Goal: Task Accomplishment & Management: Manage account settings

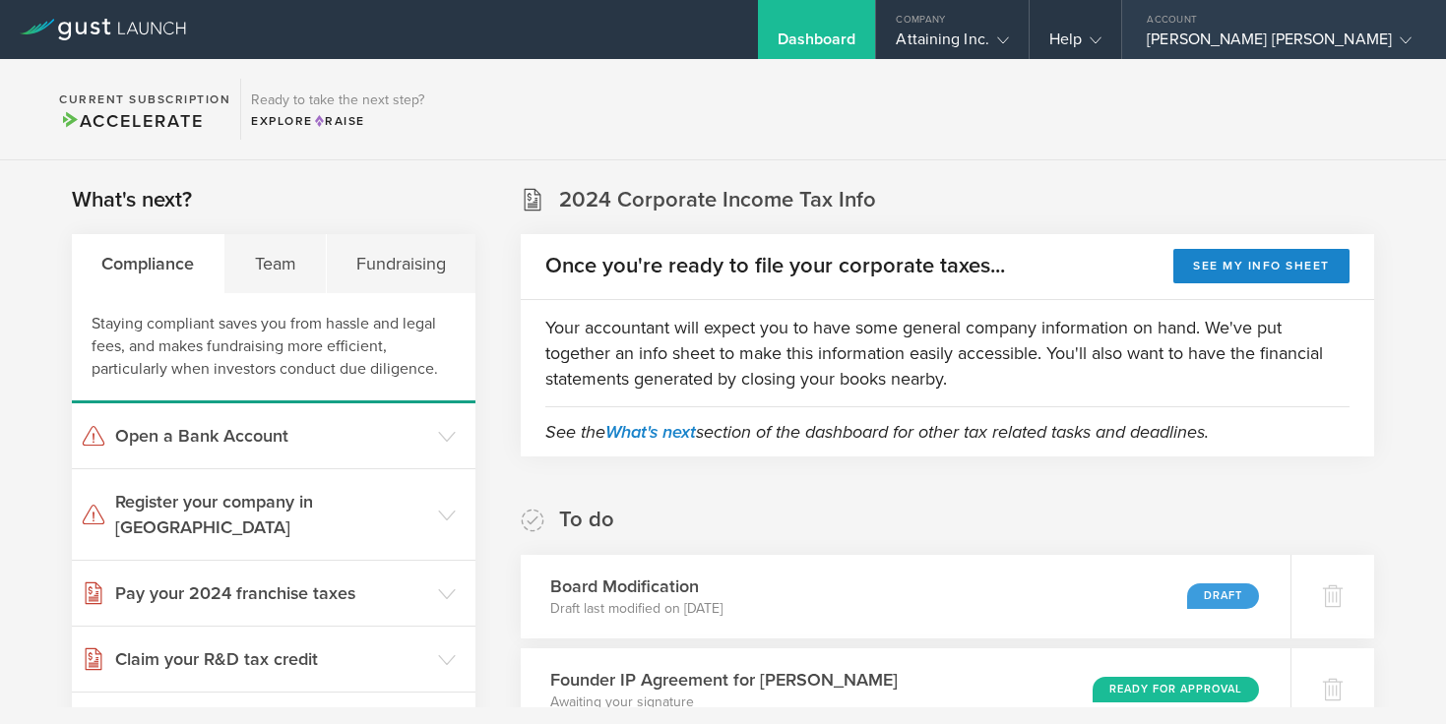
click at [1296, 42] on div "[PERSON_NAME] [PERSON_NAME]" at bounding box center [1279, 45] width 265 height 30
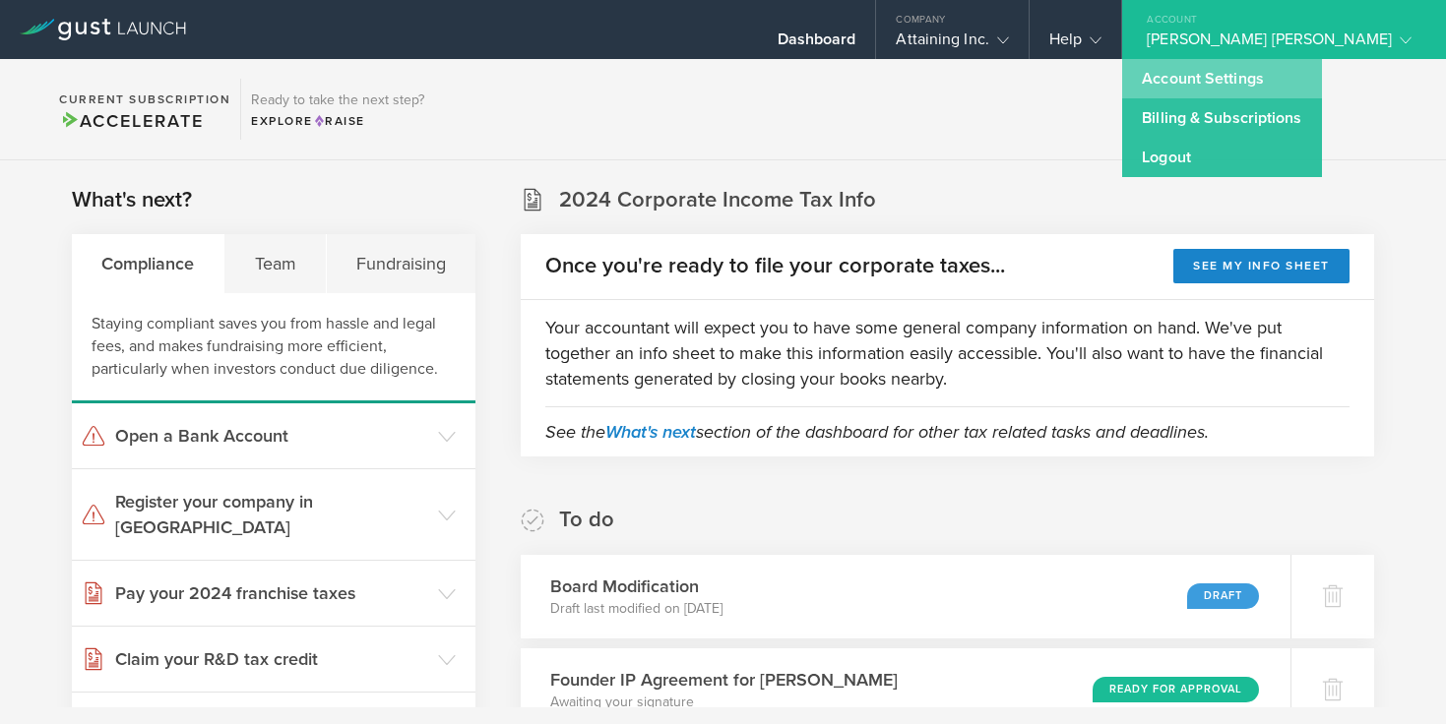
click at [1293, 68] on link "Account Settings" at bounding box center [1221, 78] width 199 height 39
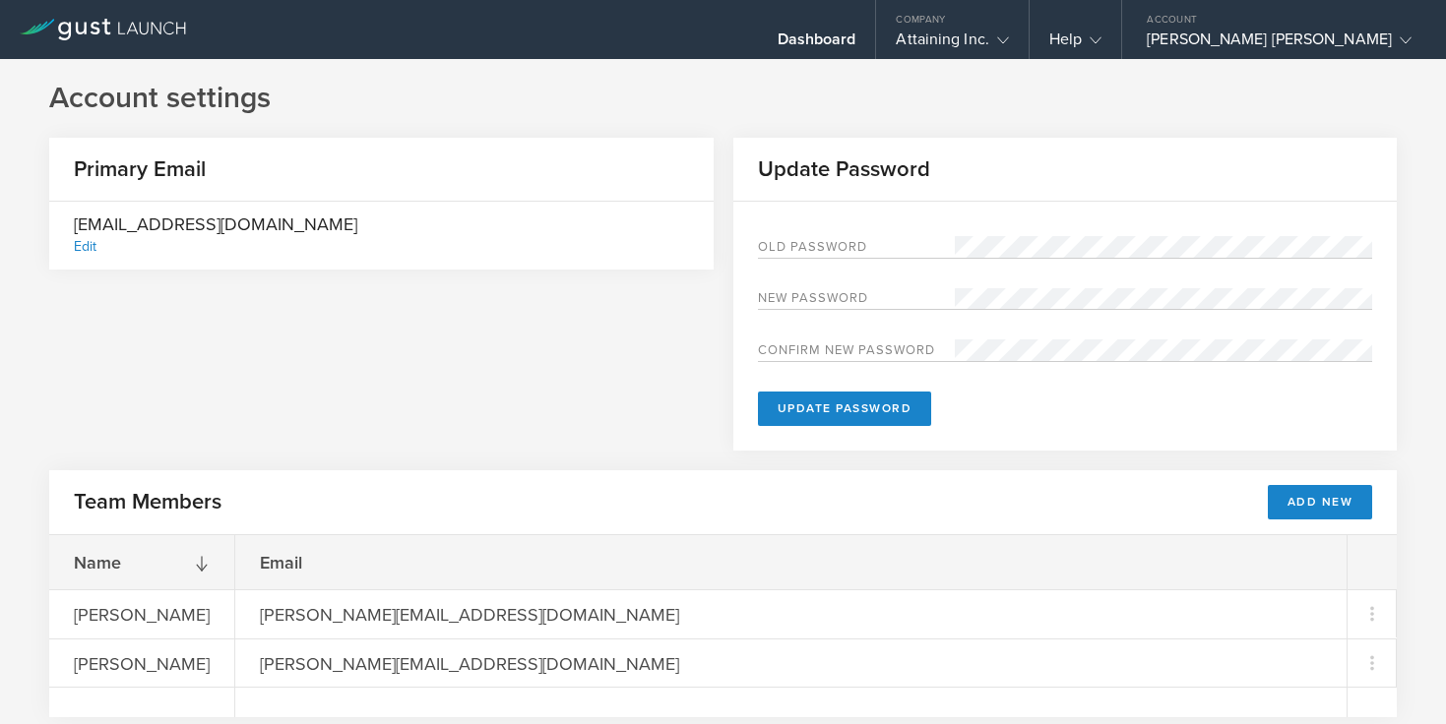
click at [88, 243] on div "Edit" at bounding box center [85, 246] width 23 height 17
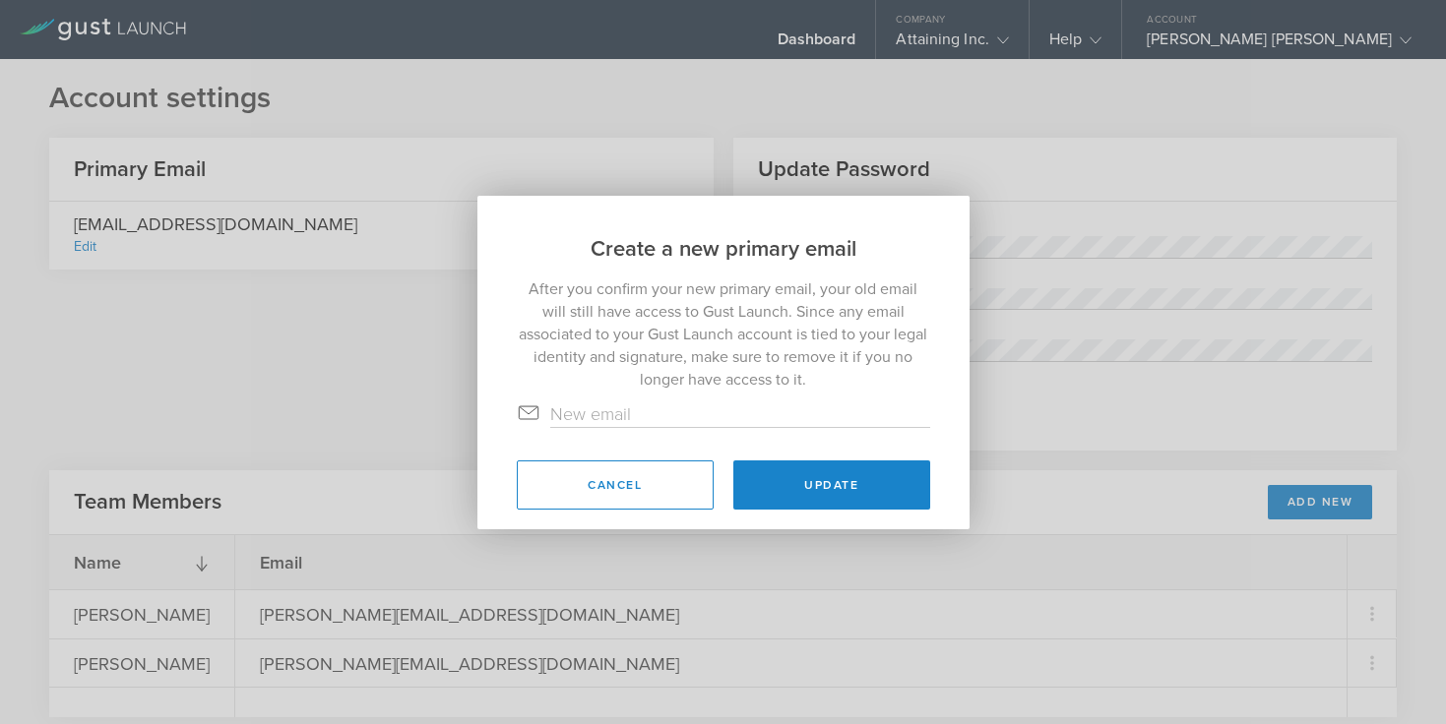
click at [595, 411] on input "text" at bounding box center [740, 415] width 380 height 26
type input "[PERSON_NAME][EMAIL_ADDRESS][DOMAIN_NAME]"
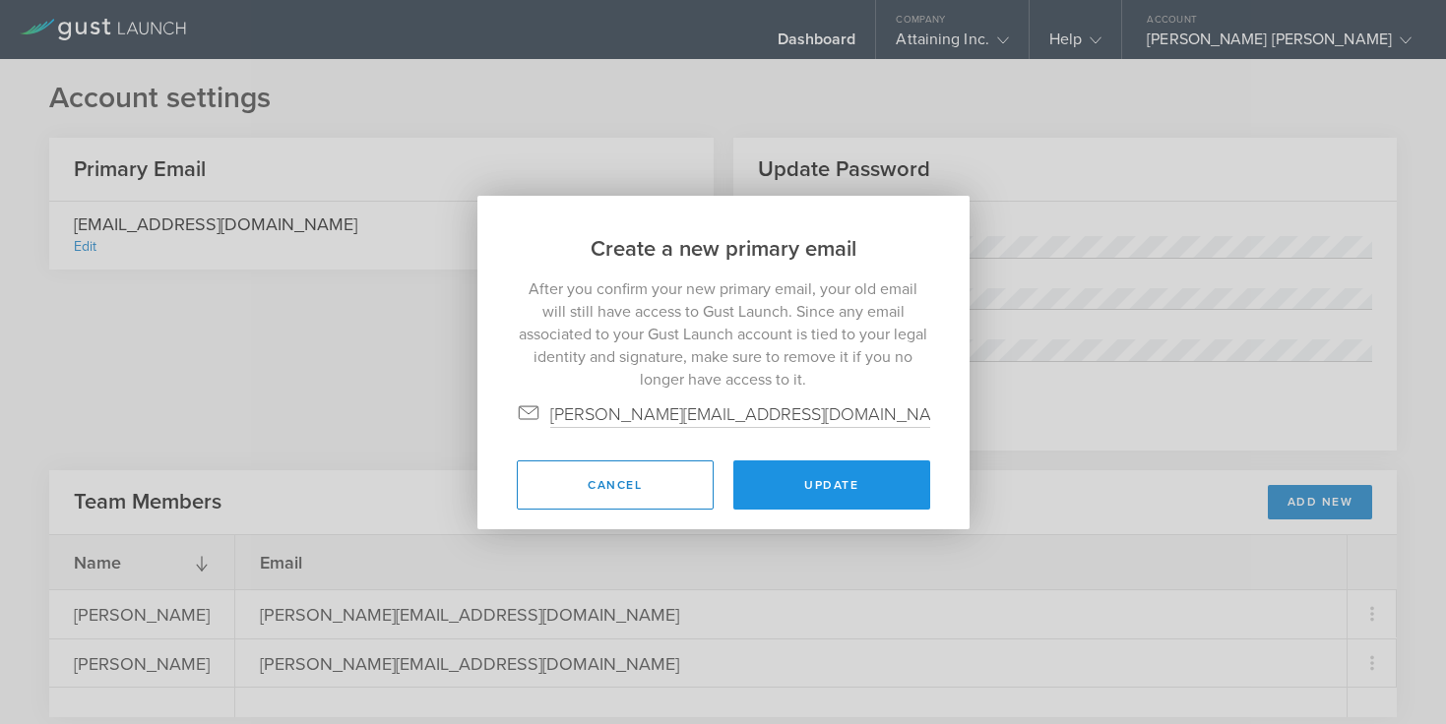
click at [782, 486] on button "Update" at bounding box center [831, 485] width 197 height 49
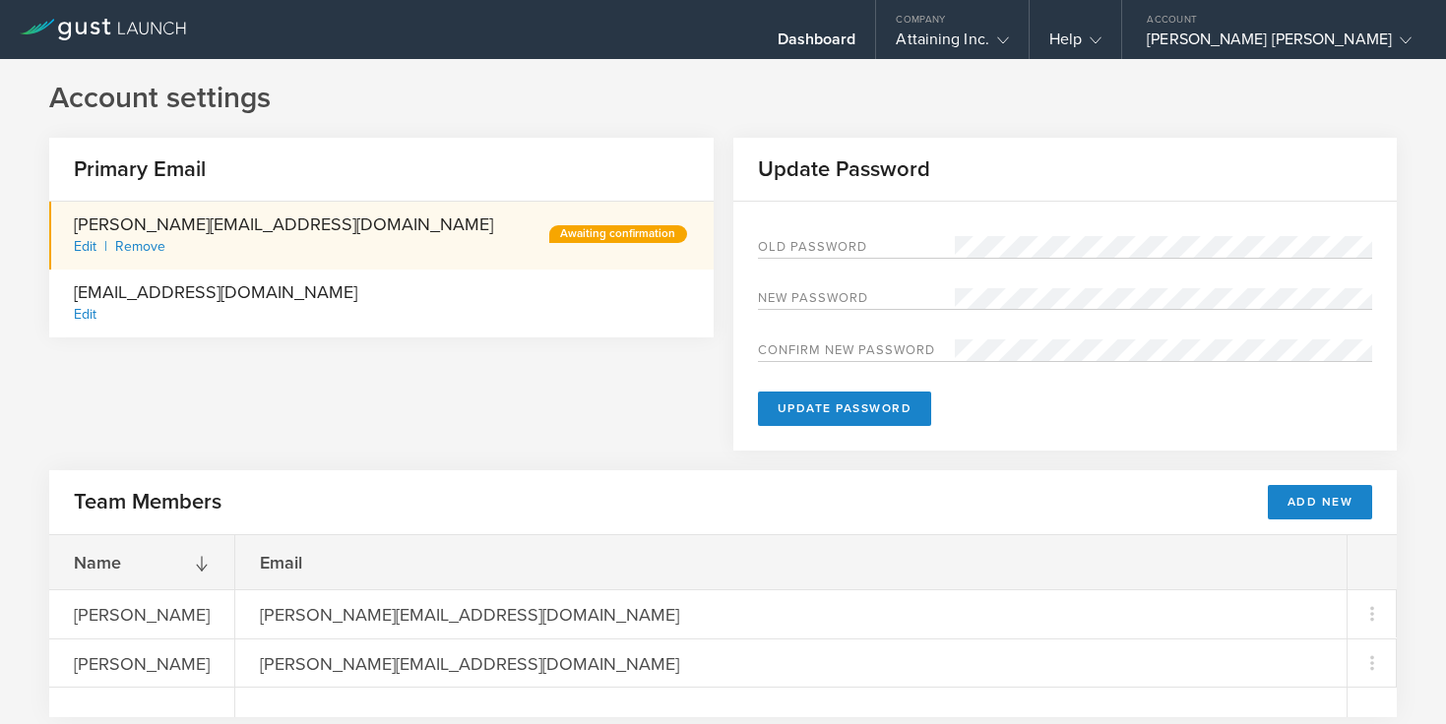
click at [369, 396] on div "Primary Email powell@moneyflow.org Edit Remove Awaiting confirmation powelllosk…" at bounding box center [723, 304] width 1348 height 333
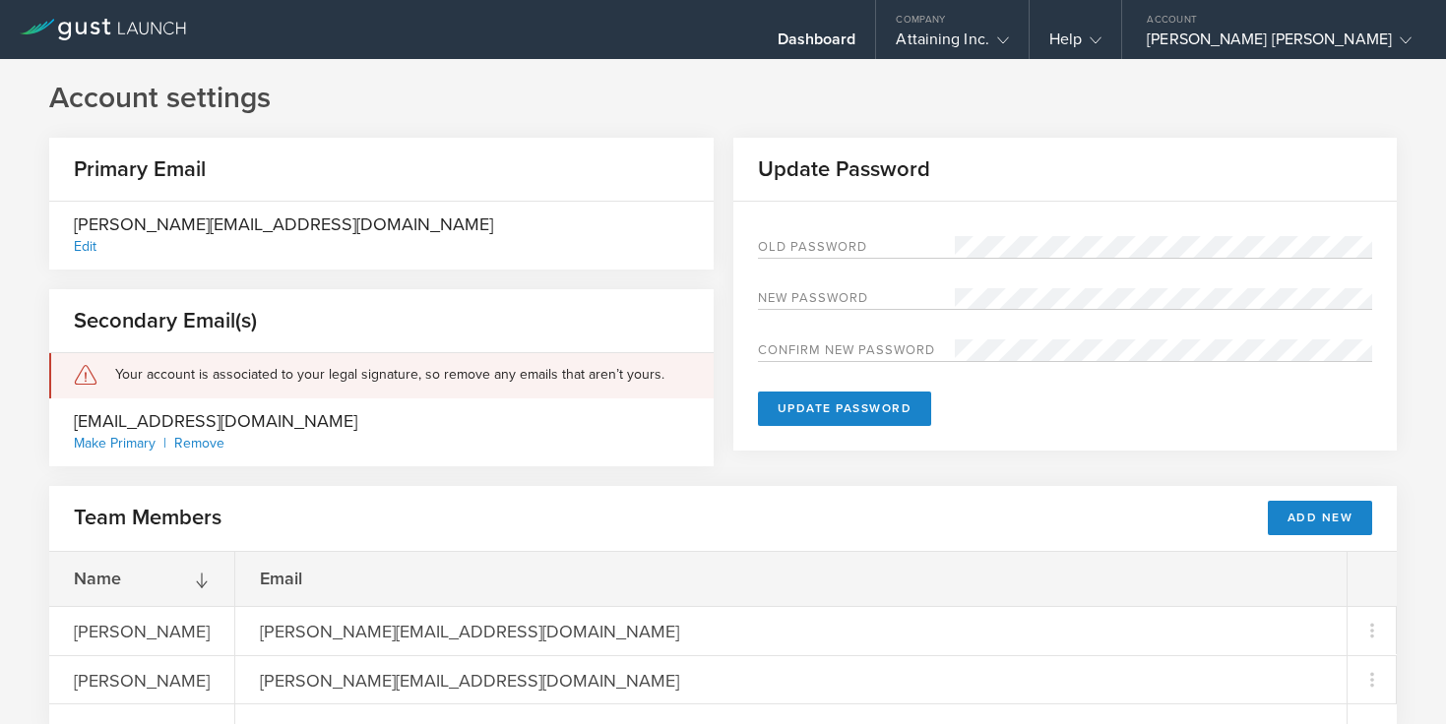
click at [892, 245] on label "Old Password" at bounding box center [856, 249] width 197 height 17
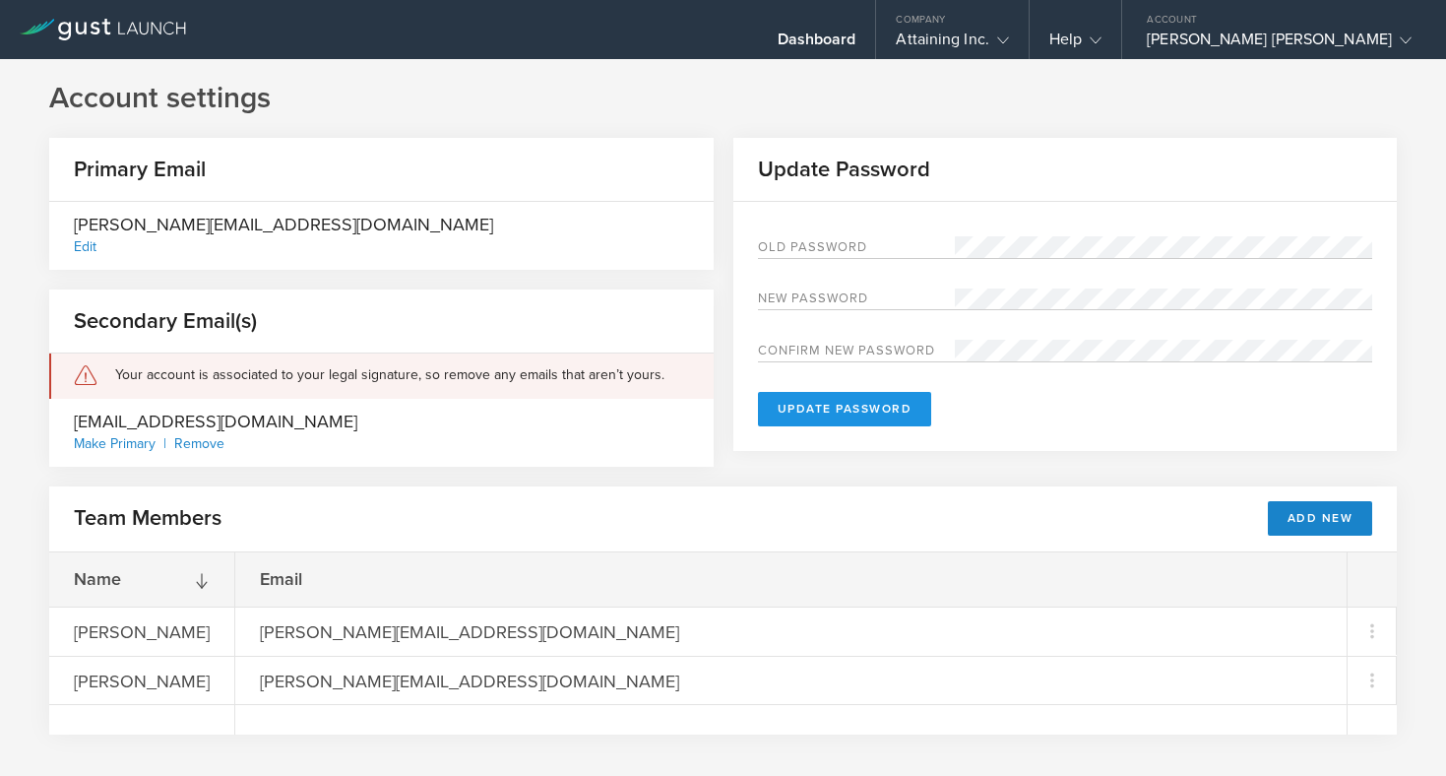
click at [816, 410] on button "Update Password" at bounding box center [845, 409] width 174 height 34
click at [974, 409] on form "Old Password New password Confirm new password Update Password" at bounding box center [1065, 331] width 615 height 190
click at [942, 250] on div "Old Password" at bounding box center [1065, 247] width 615 height 23
click at [831, 467] on div "Update Password Old Password New password Confirm new password Update Password" at bounding box center [1065, 304] width 664 height 333
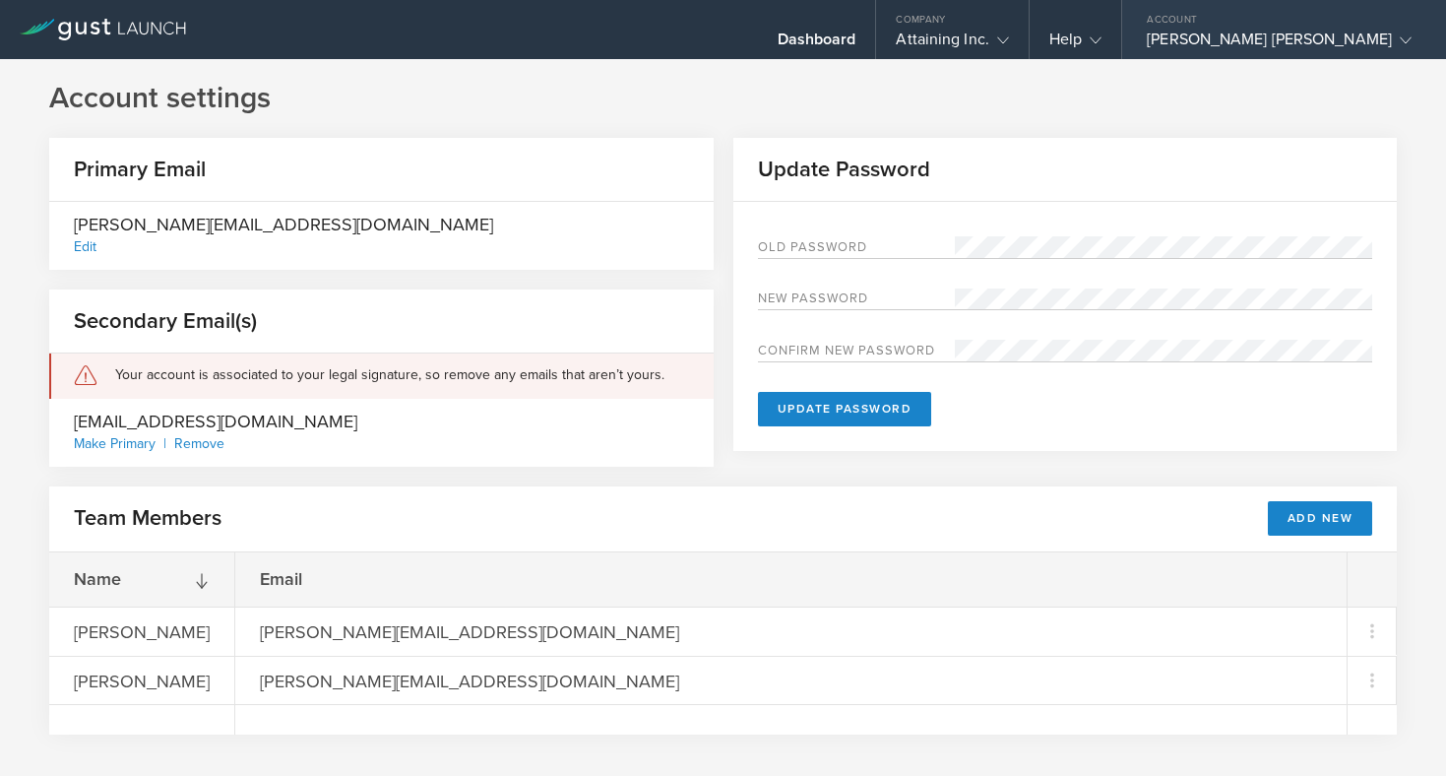
click at [1401, 40] on polyline at bounding box center [1406, 40] width 11 height 6
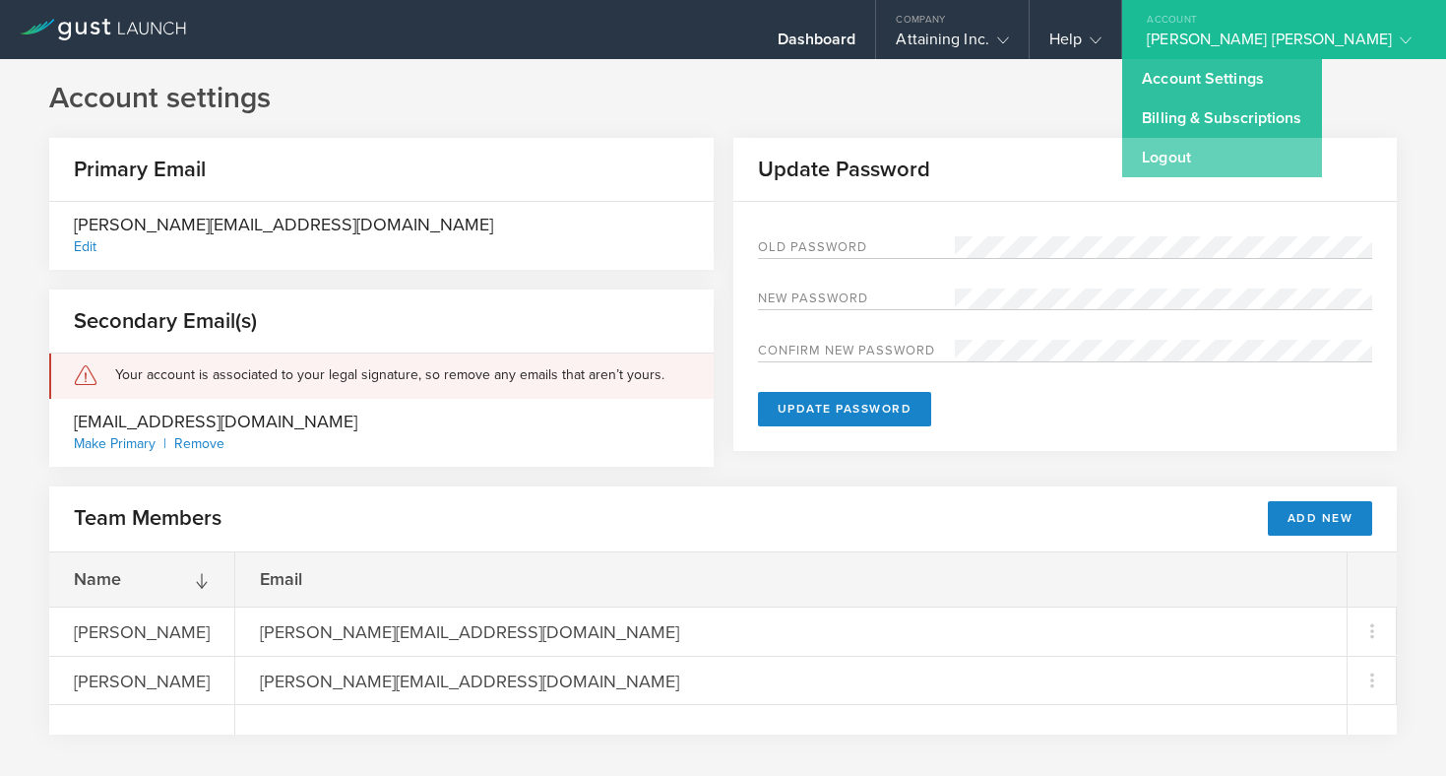
click at [1276, 153] on link "Logout" at bounding box center [1221, 157] width 199 height 39
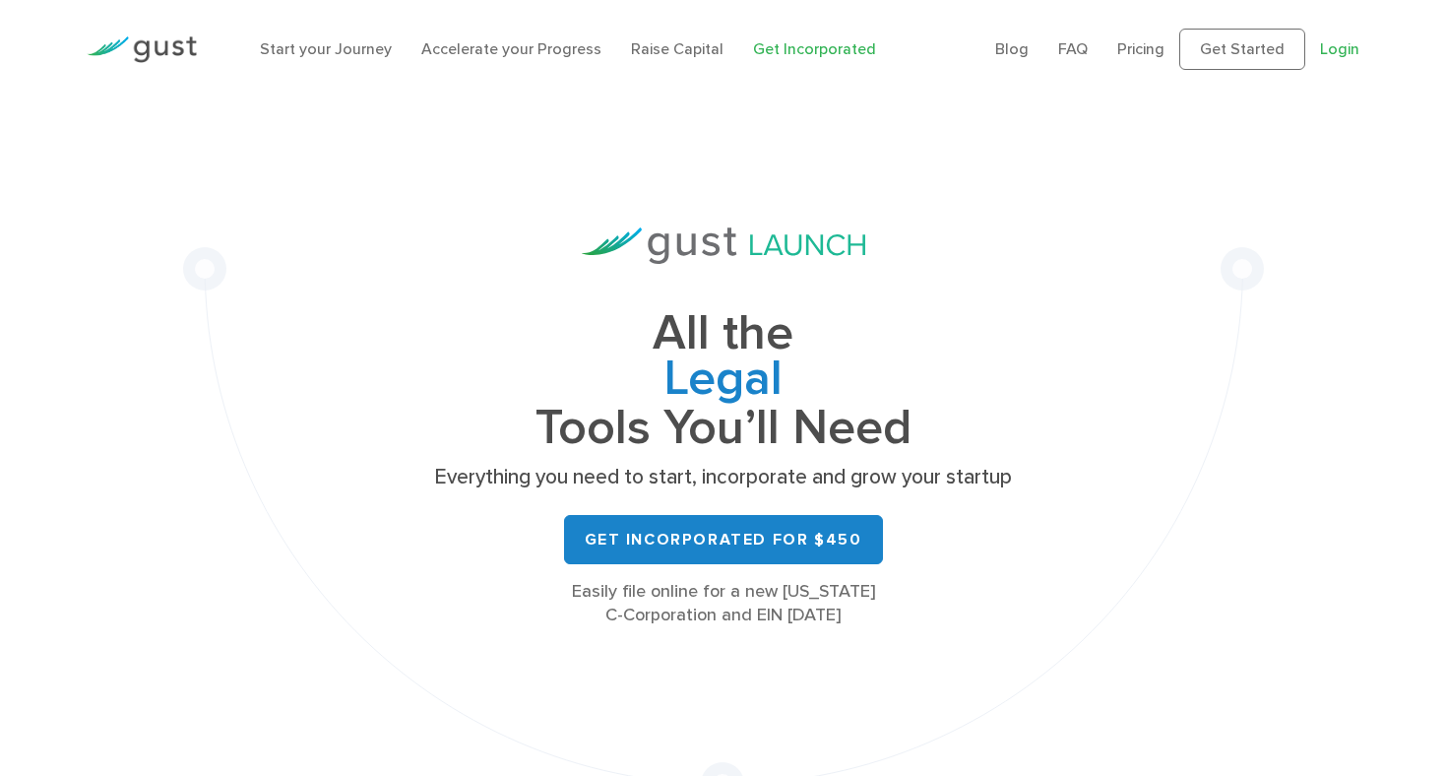
click at [1340, 46] on link "Login" at bounding box center [1339, 48] width 39 height 19
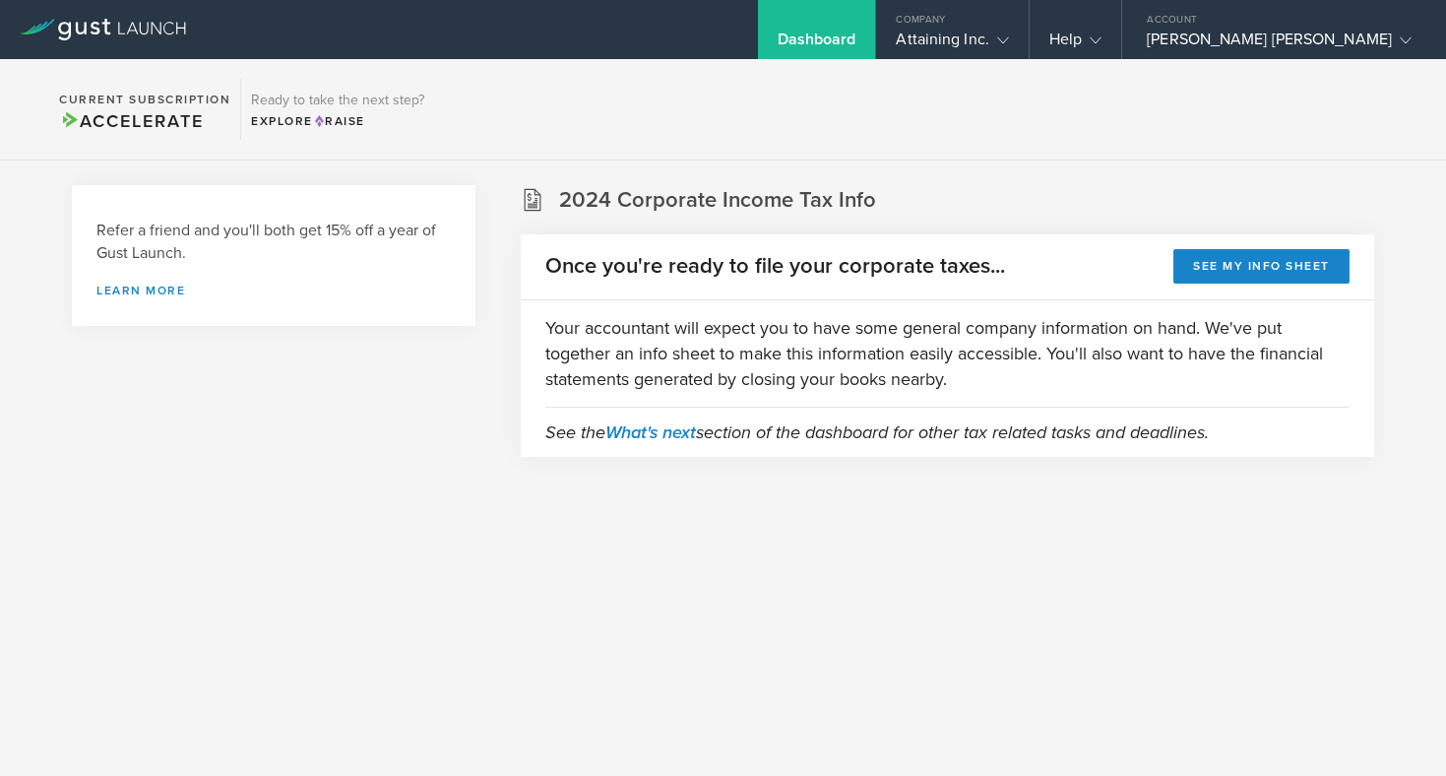
click at [450, 484] on div "Refer a friend and you'll both get 15% off a year of Gust Launch. Learn more" at bounding box center [274, 345] width 404 height 321
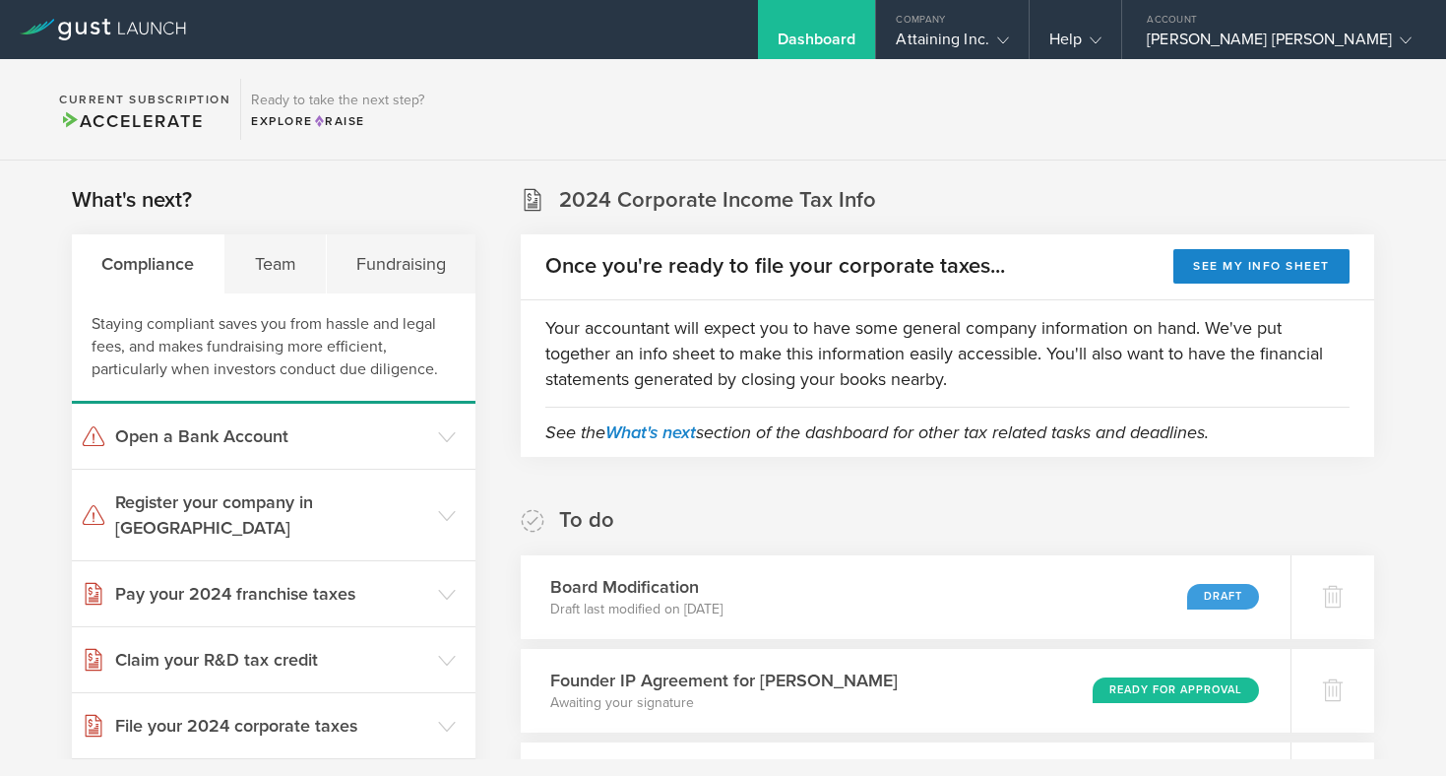
click at [1285, 113] on section "Current Subscription Accelerate Ready to take the next step? Explore Raise" at bounding box center [723, 109] width 1446 height 101
click at [1352, 36] on div "[PERSON_NAME] [PERSON_NAME]" at bounding box center [1279, 45] width 265 height 30
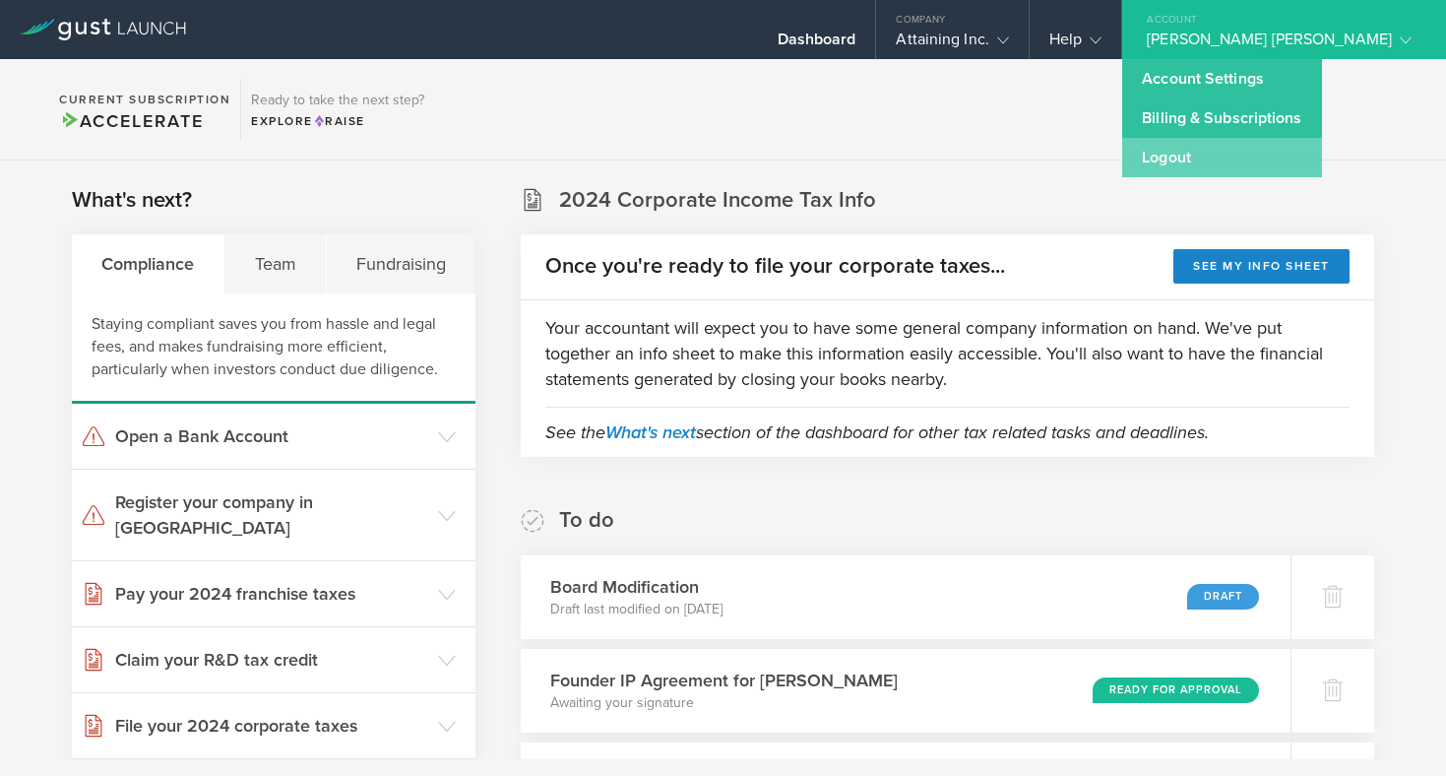
click at [1258, 163] on link "Logout" at bounding box center [1221, 157] width 199 height 39
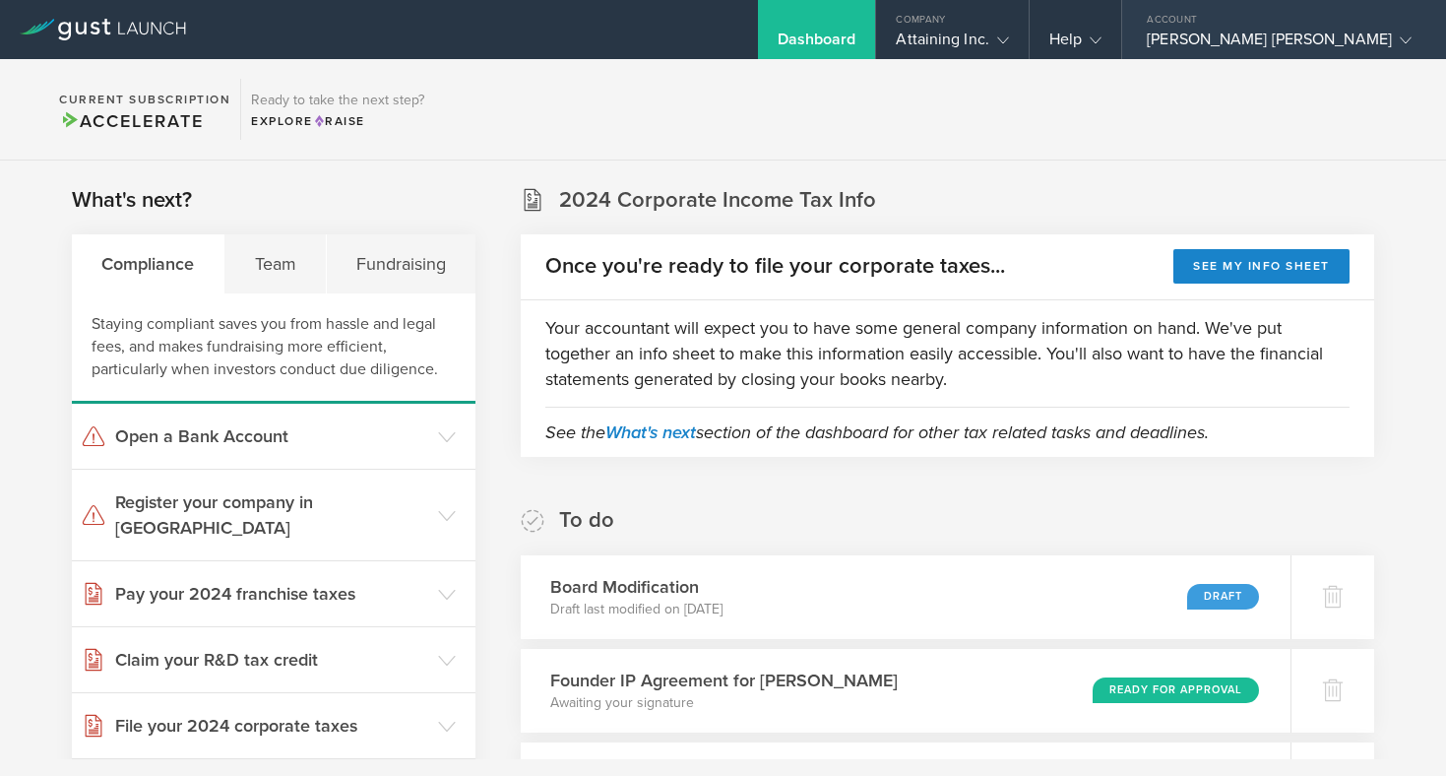
click at [1400, 35] on icon at bounding box center [1406, 40] width 12 height 12
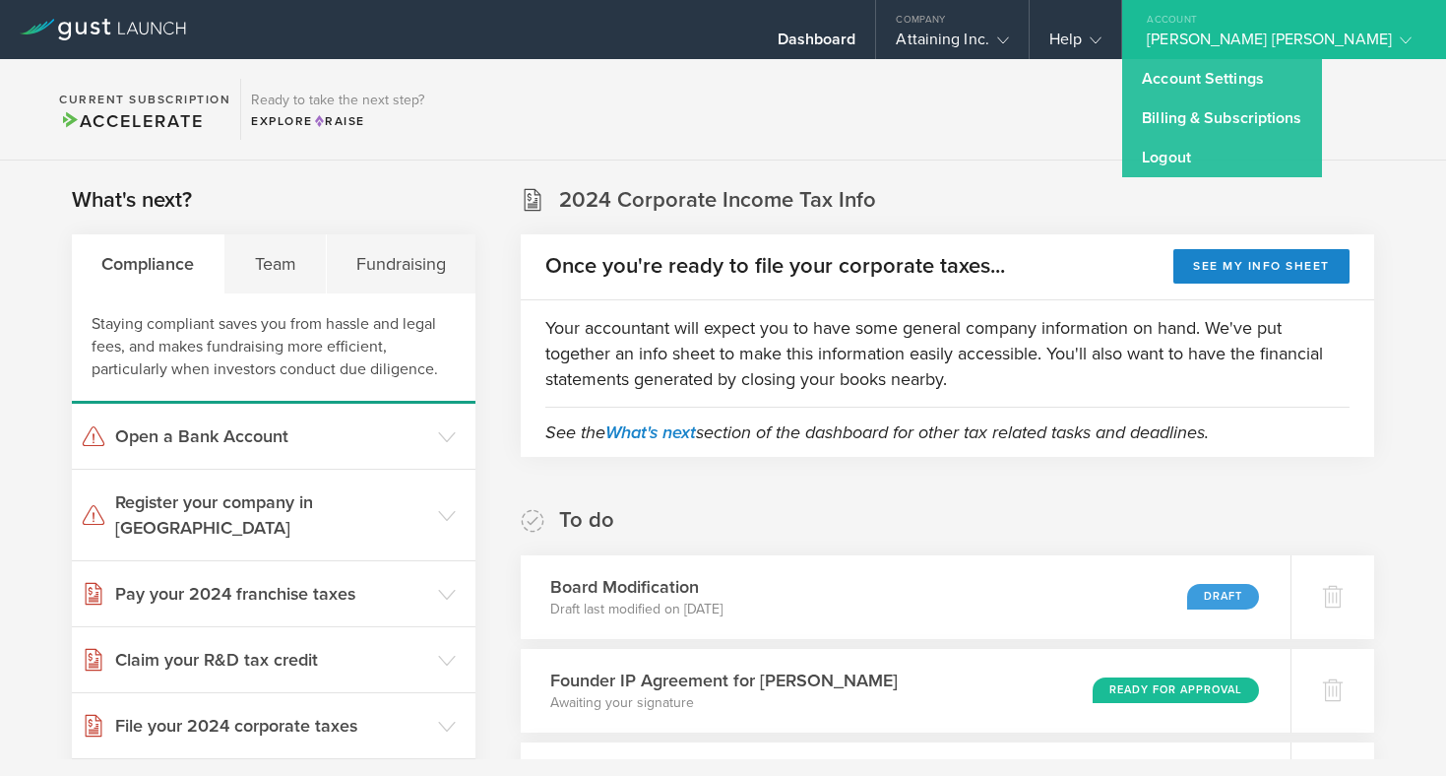
click at [1026, 111] on section "Current Subscription Accelerate Ready to take the next step? Explore Raise" at bounding box center [723, 109] width 1446 height 101
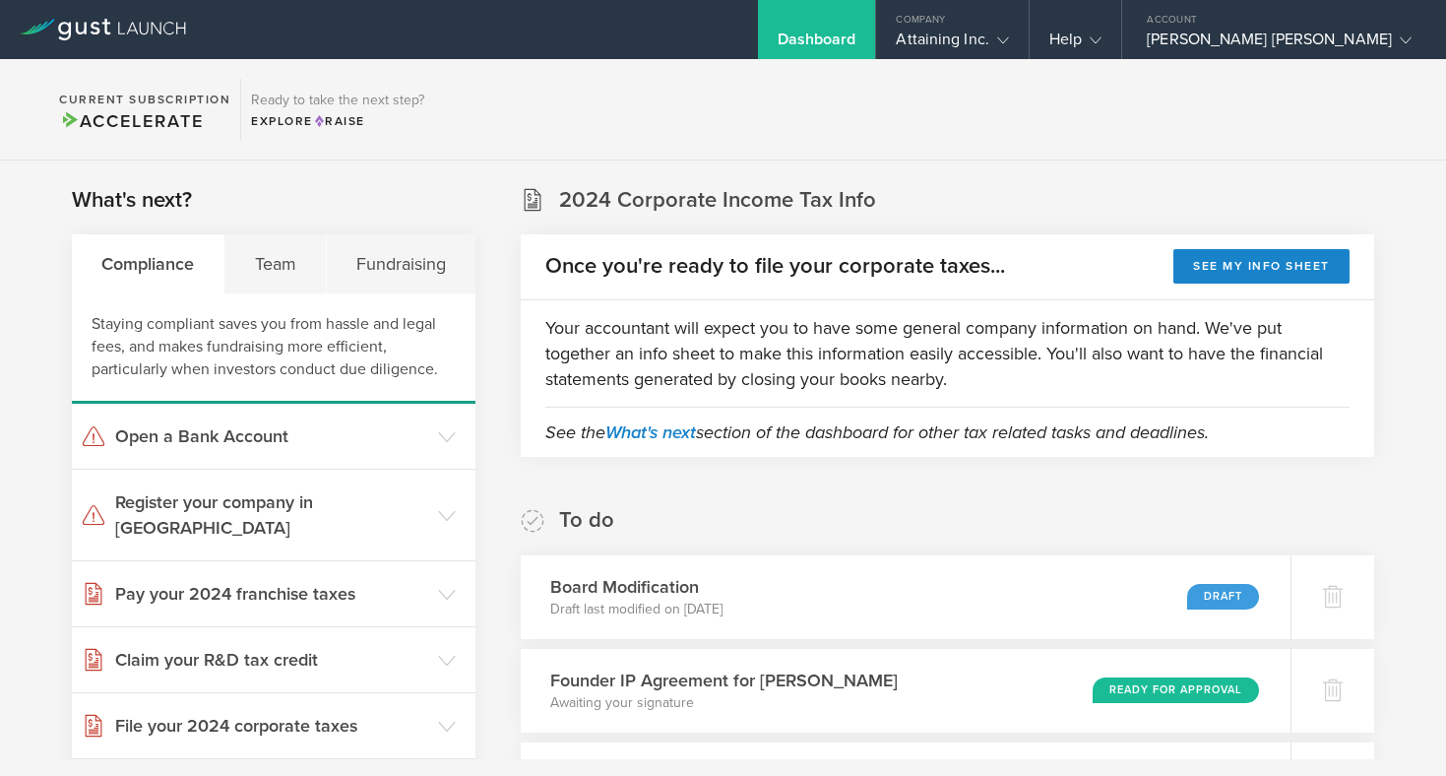
click at [1000, 110] on section "Current Subscription Accelerate Ready to take the next step? Explore Raise" at bounding box center [723, 109] width 1446 height 101
click at [281, 264] on div "Team" at bounding box center [274, 263] width 101 height 59
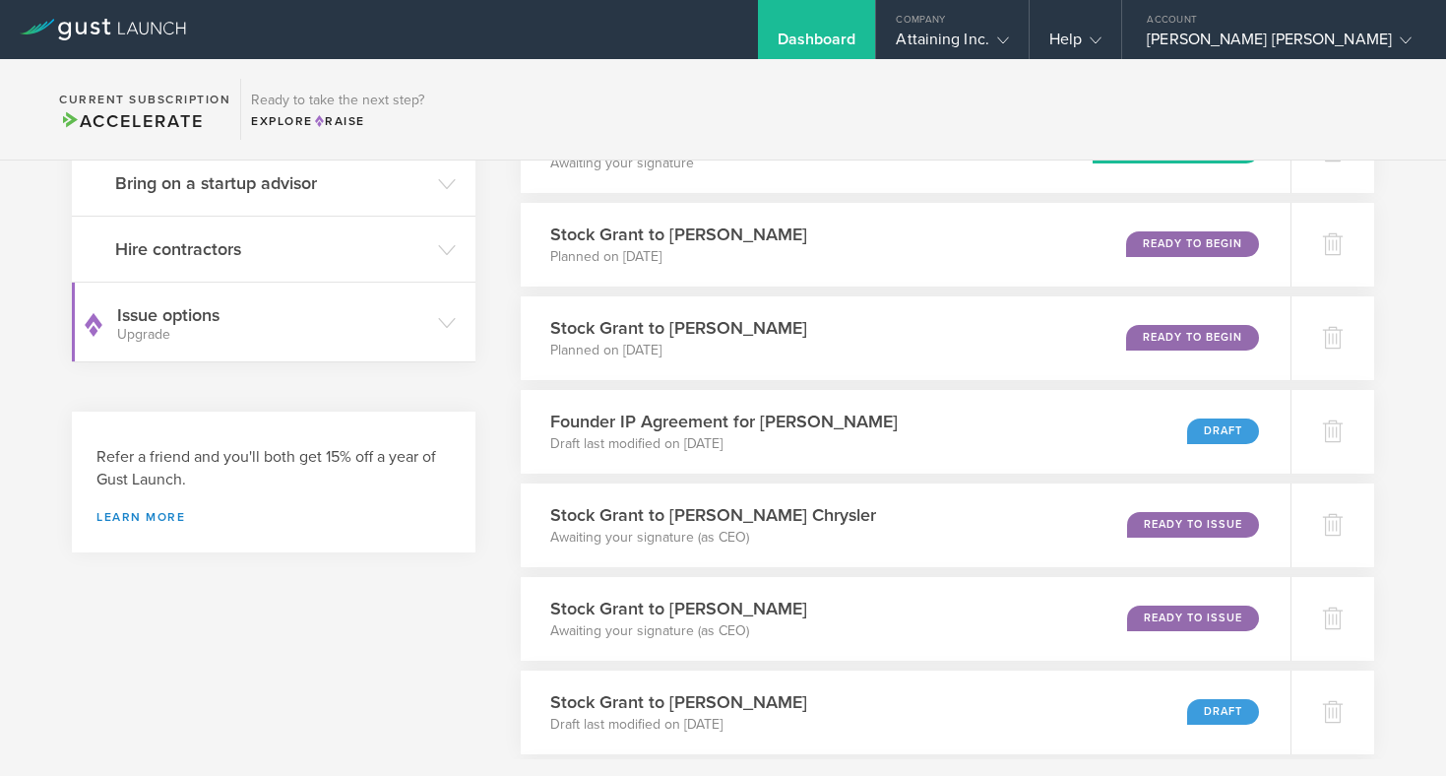
scroll to position [542, 0]
